Goal: Information Seeking & Learning: Compare options

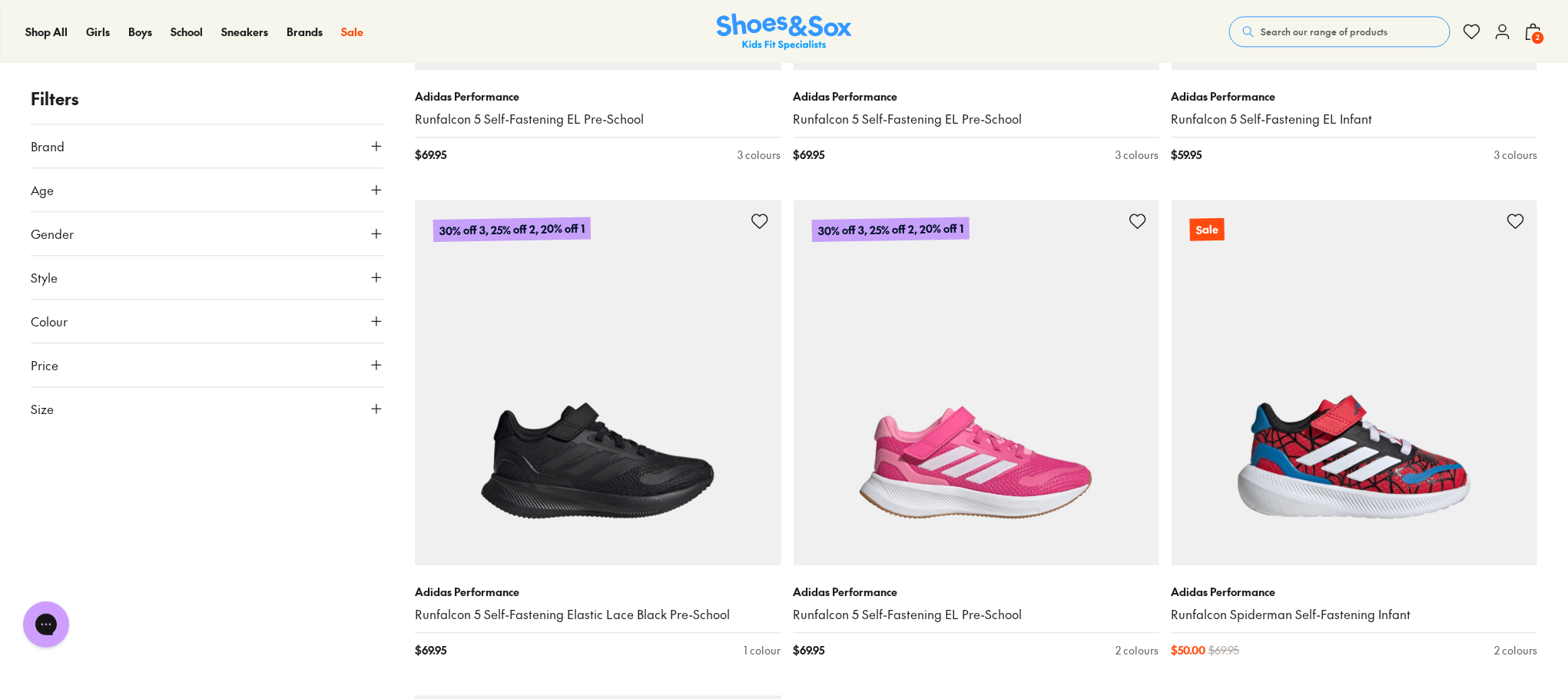
scroll to position [2305, 0]
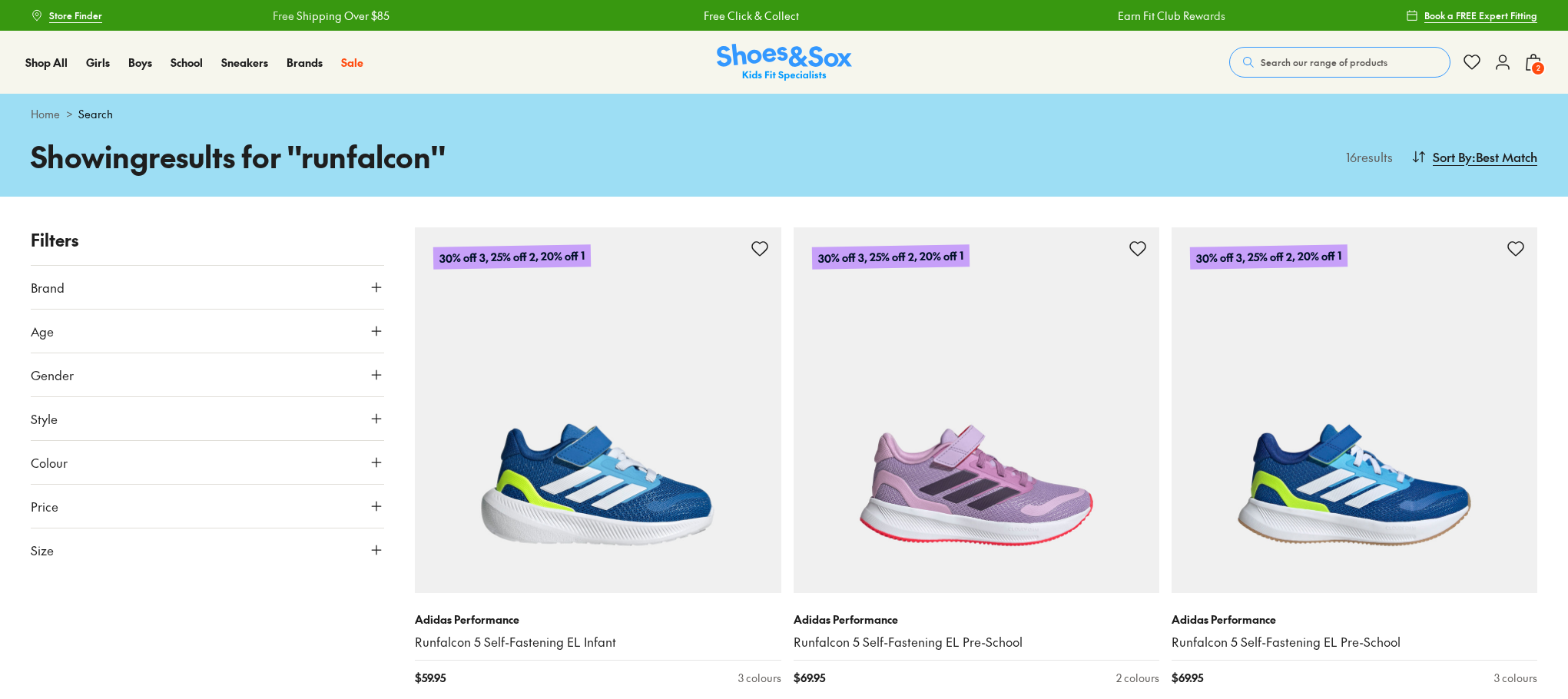
click at [1319, 56] on span "Search our range of products" at bounding box center [1324, 62] width 127 height 14
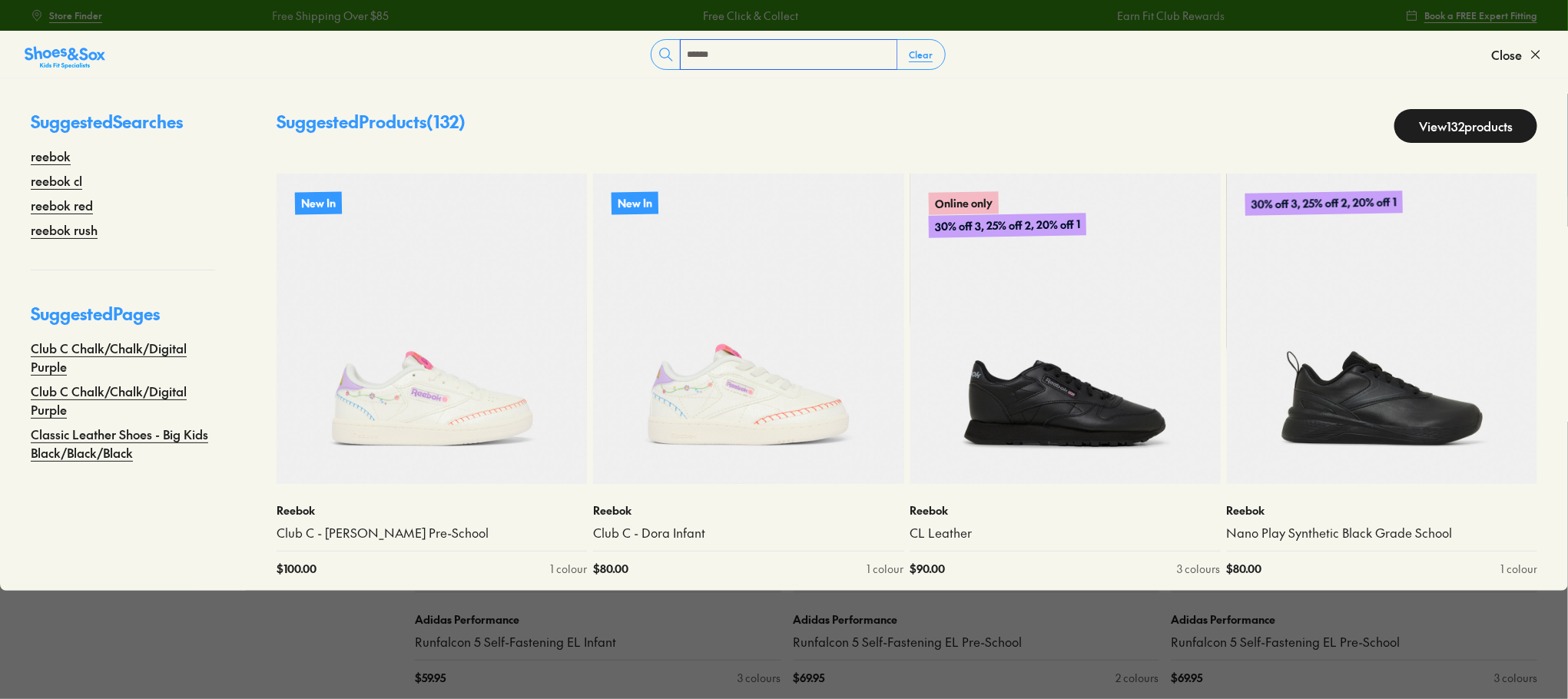
type input "******"
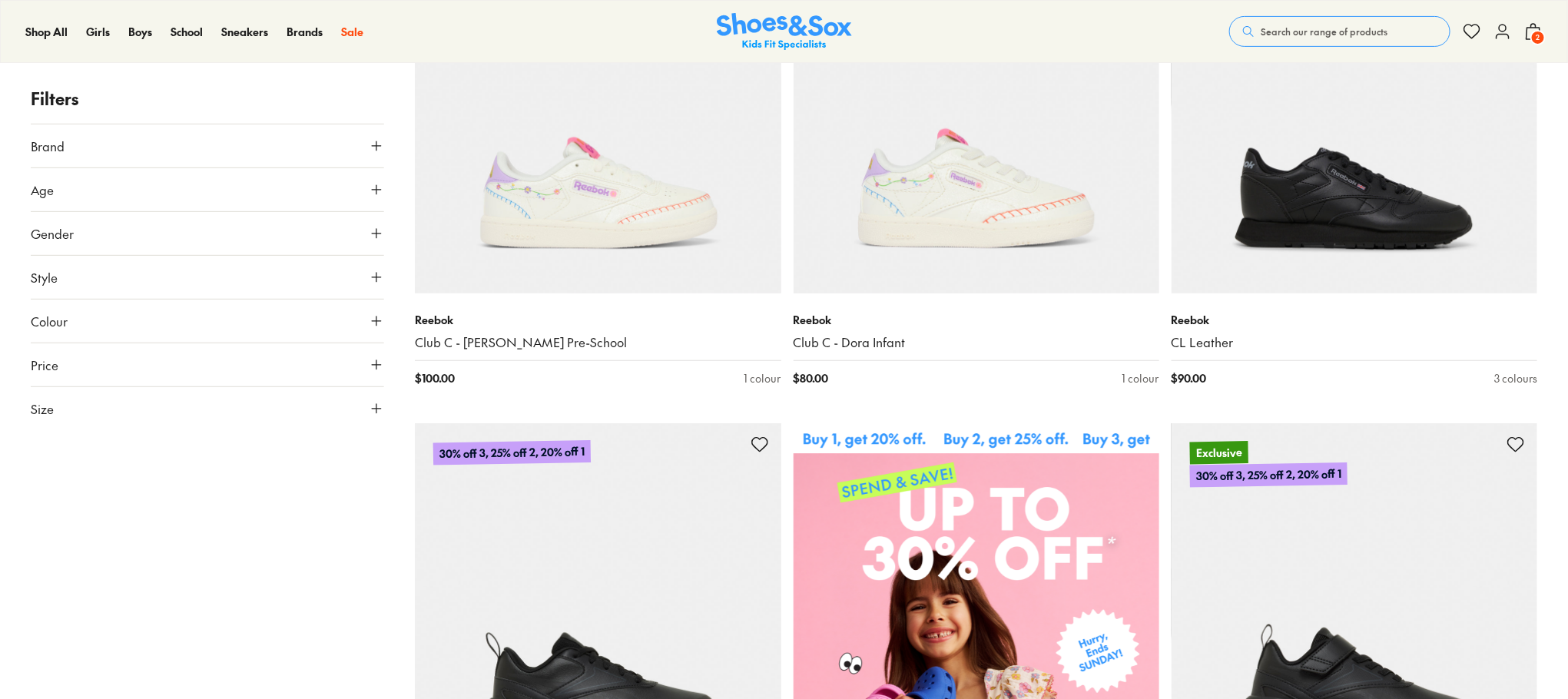
scroll to position [7261, 0]
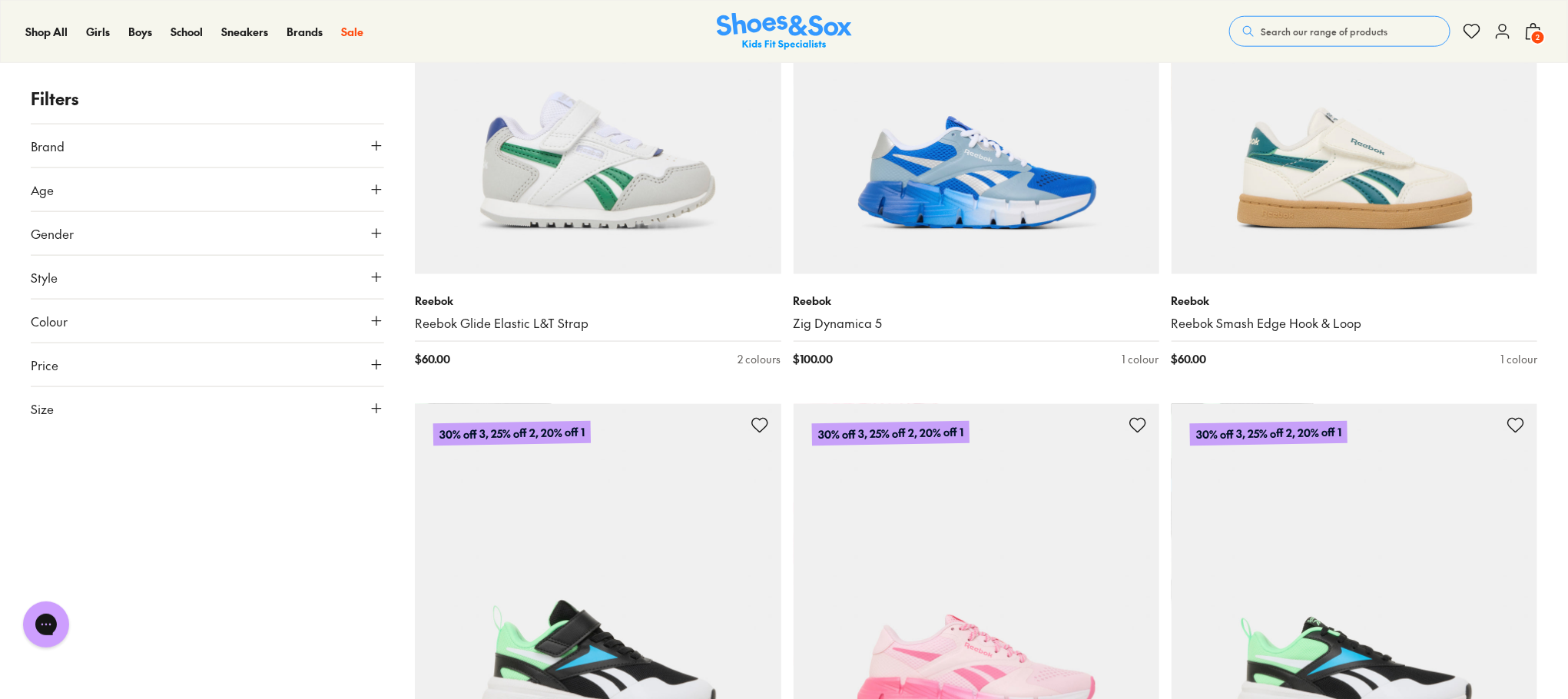
scroll to position [7722, 0]
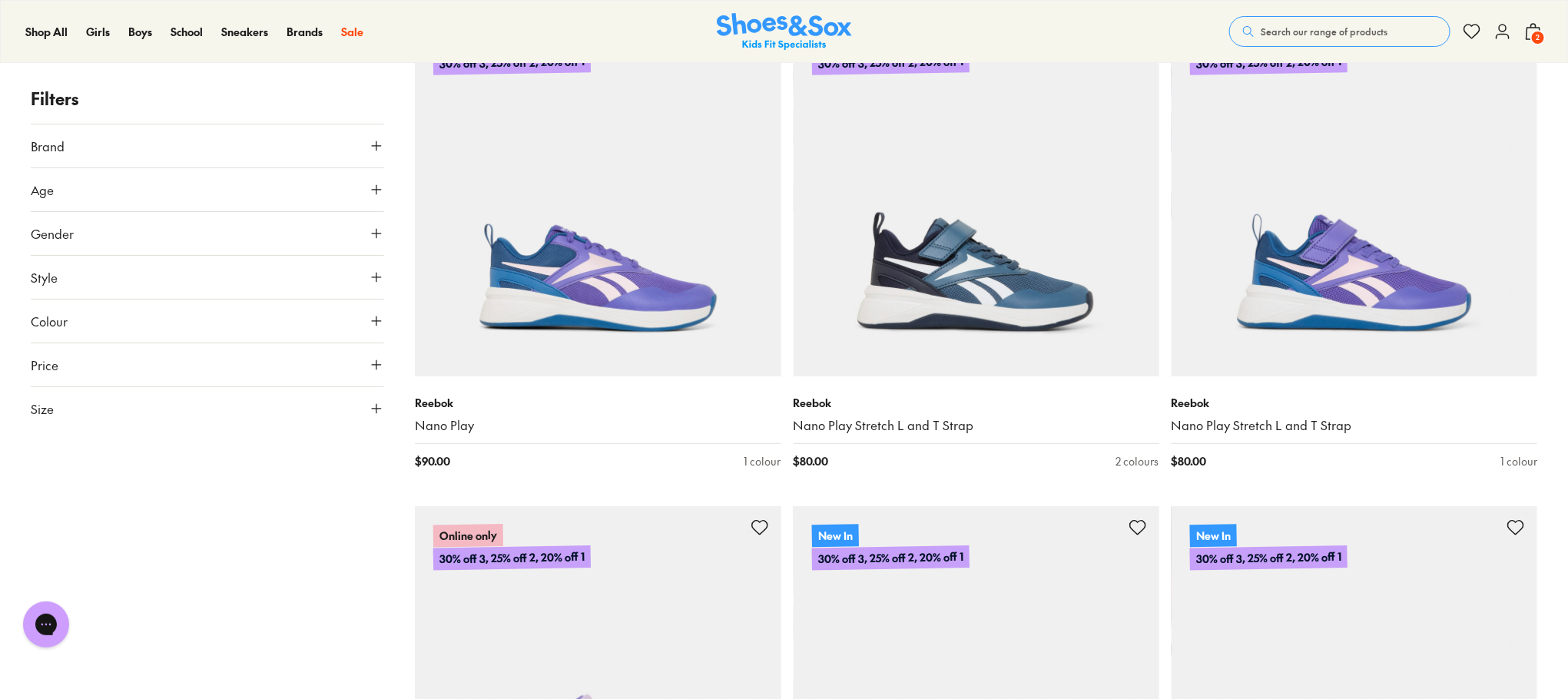
scroll to position [3107, 0]
